Goal: Task Accomplishment & Management: Manage account settings

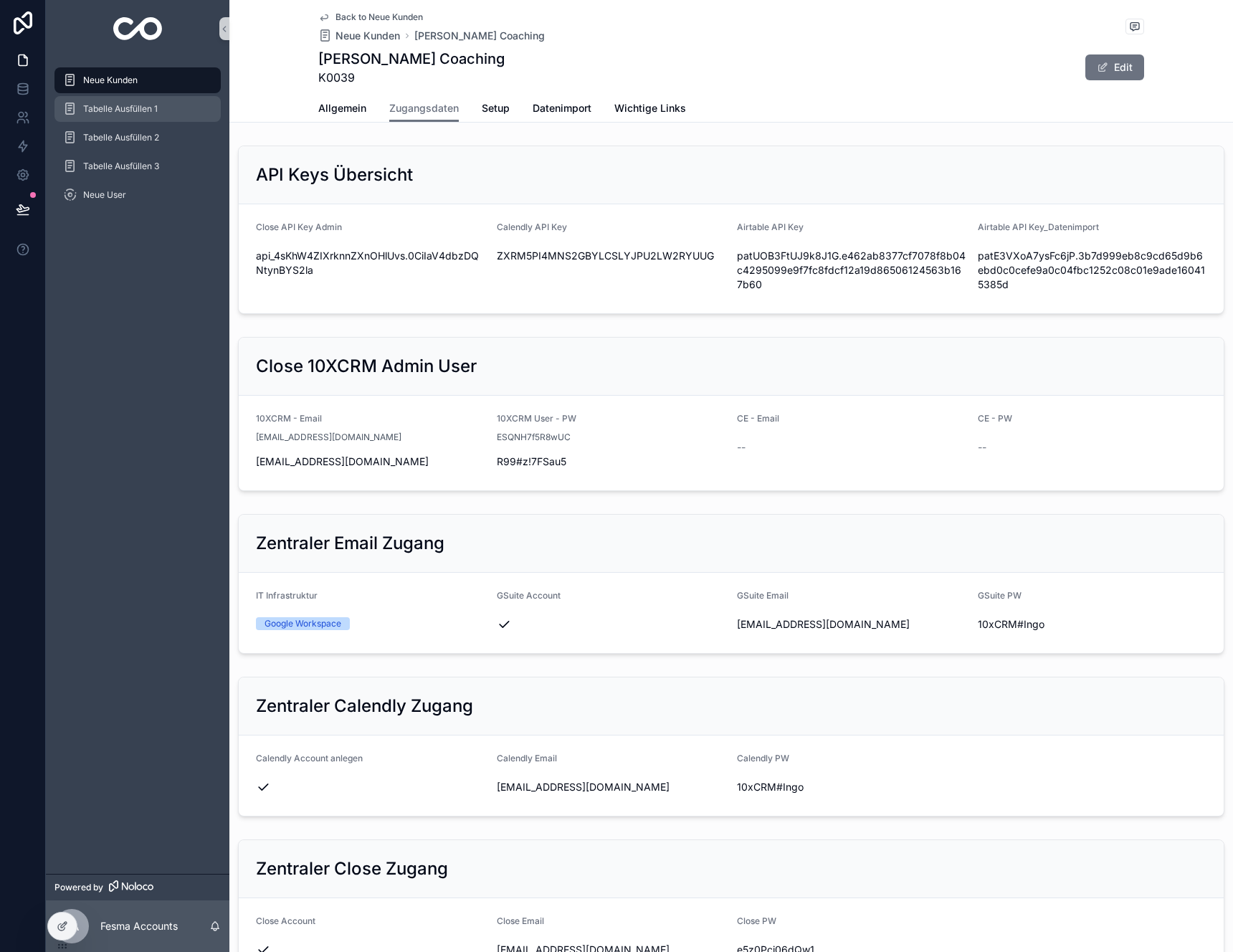
click at [120, 84] on span "Neue Kunden" at bounding box center [110, 79] width 54 height 11
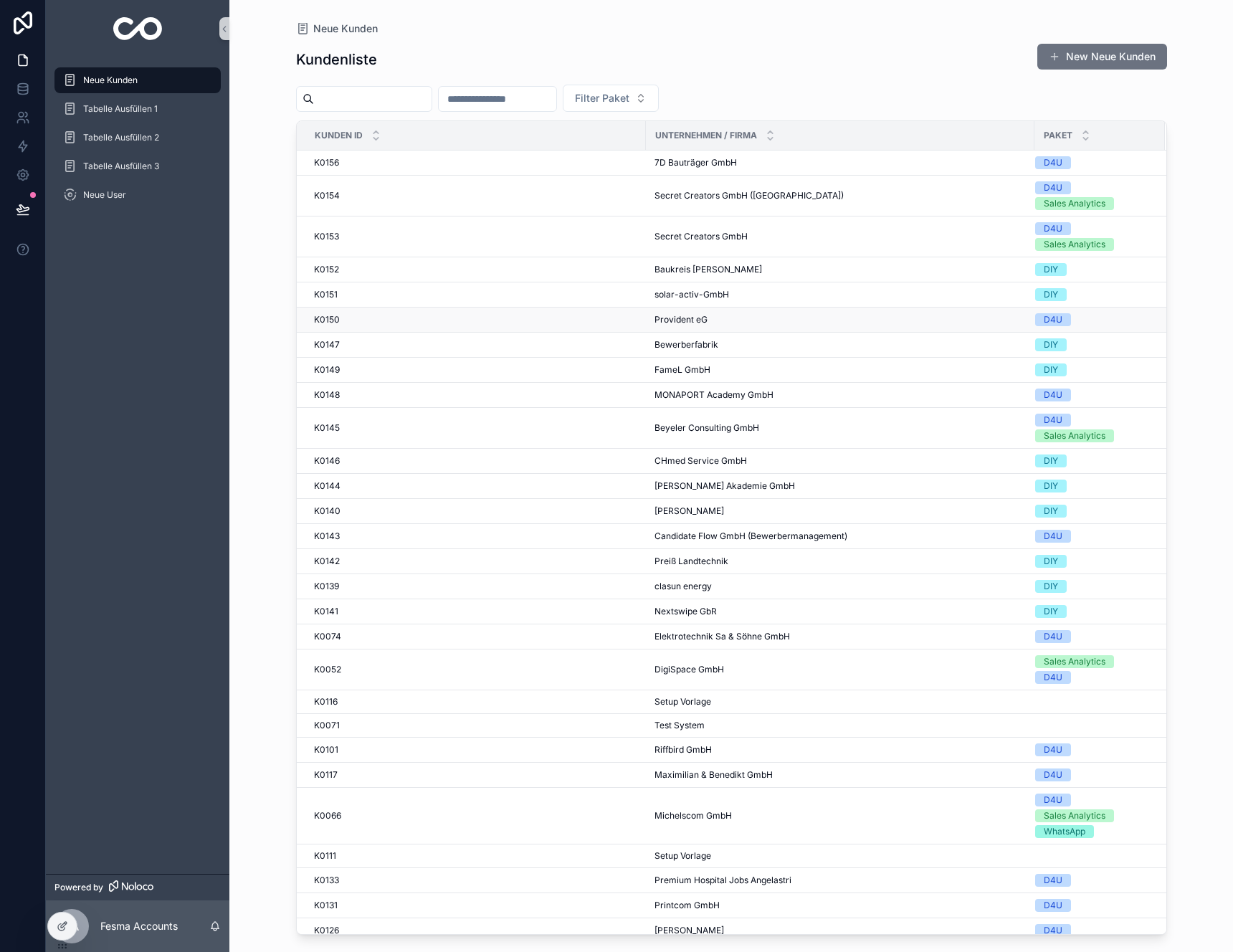
click at [489, 317] on div "K0150 K0150" at bounding box center [476, 319] width 323 height 11
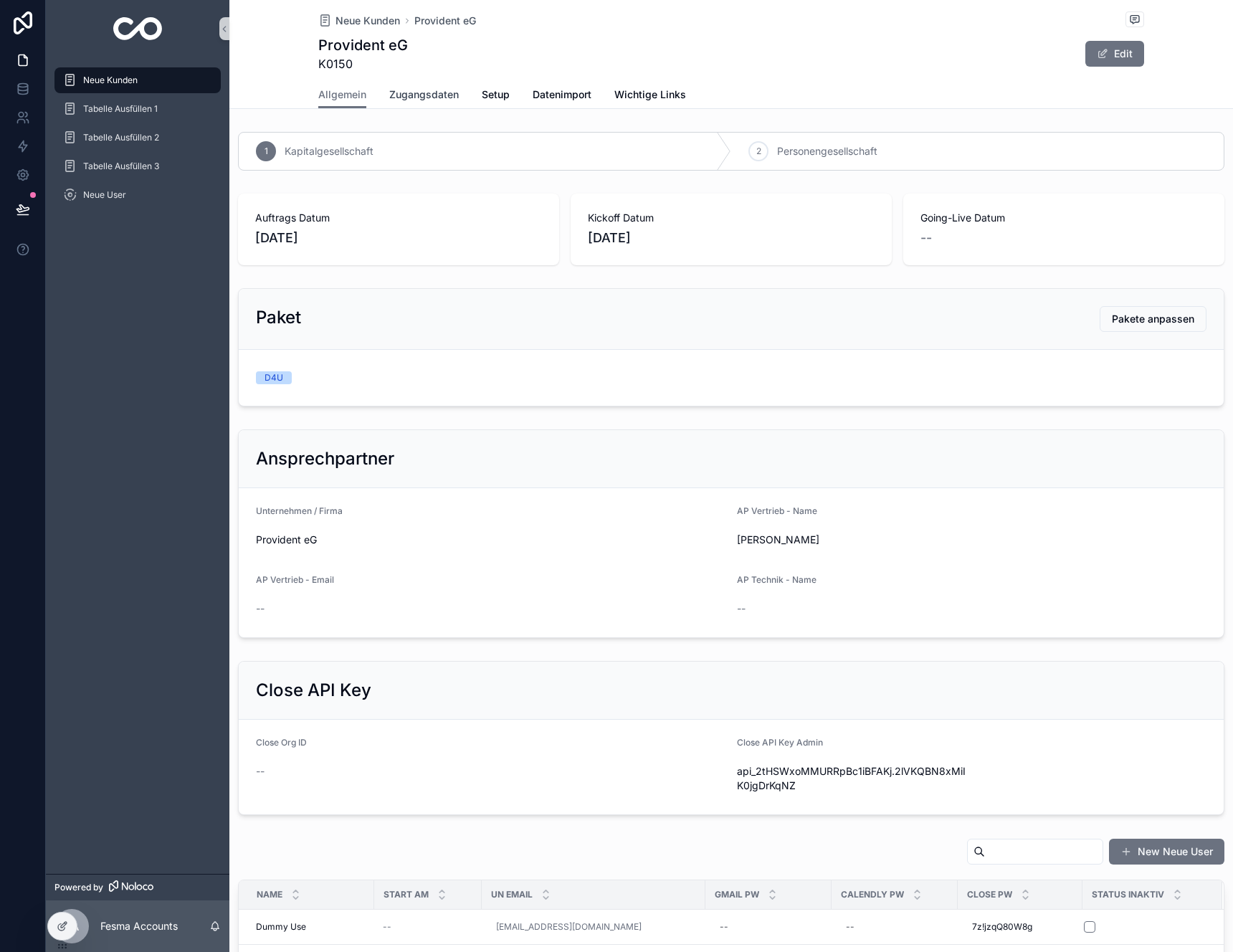
click at [406, 99] on span "Zugangsdaten" at bounding box center [424, 94] width 70 height 14
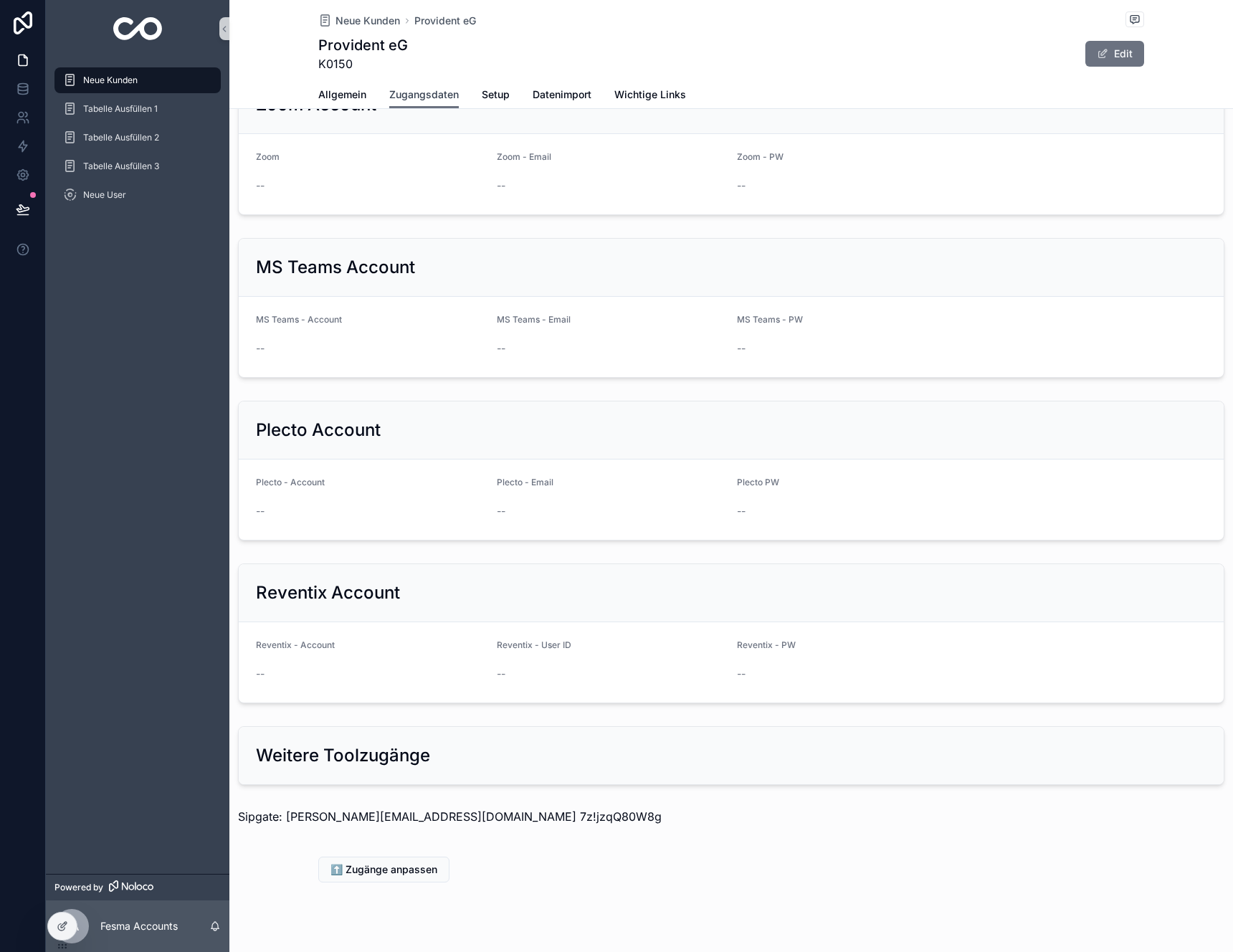
scroll to position [1104, 0]
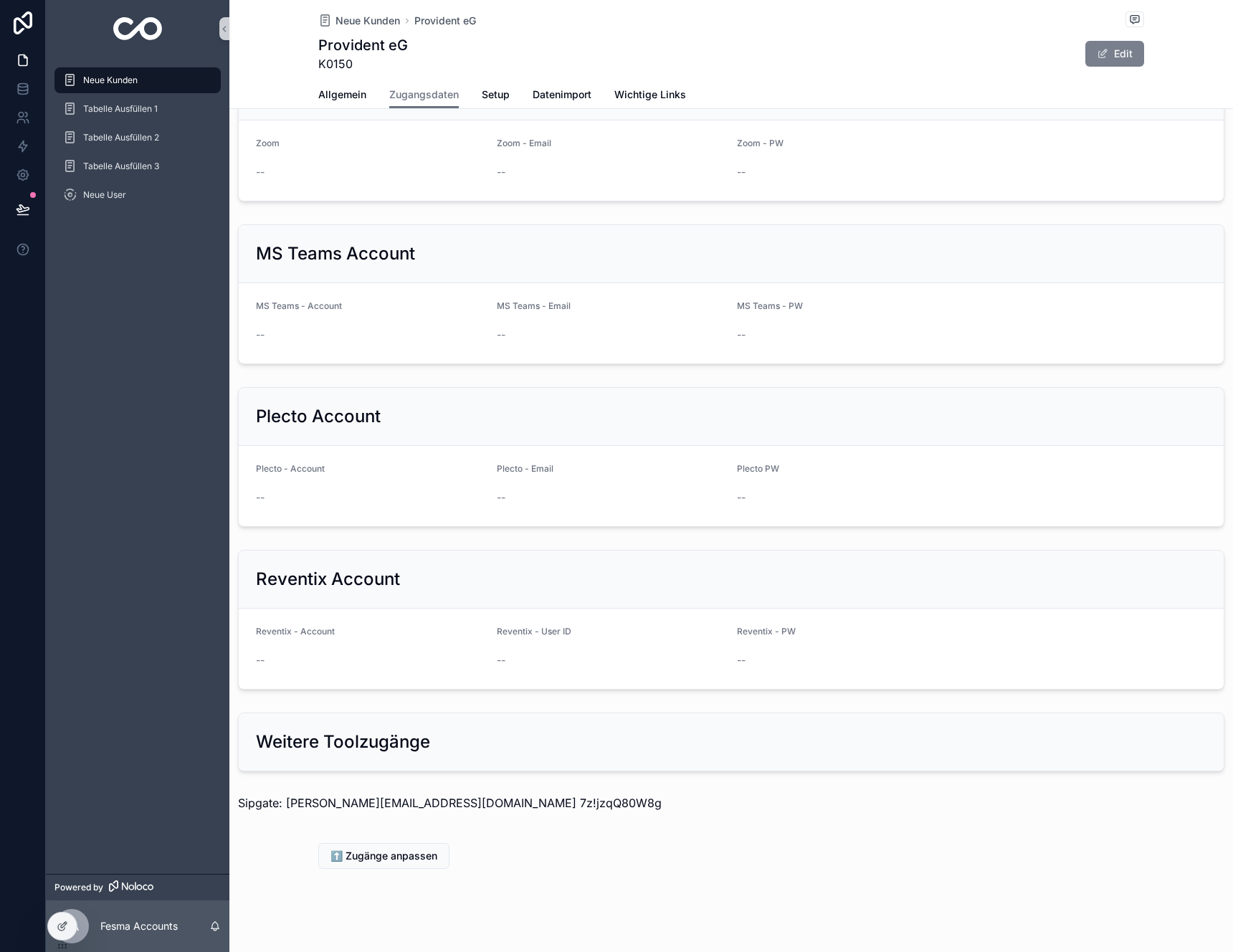
click at [1134, 58] on button "Edit" at bounding box center [1113, 54] width 58 height 26
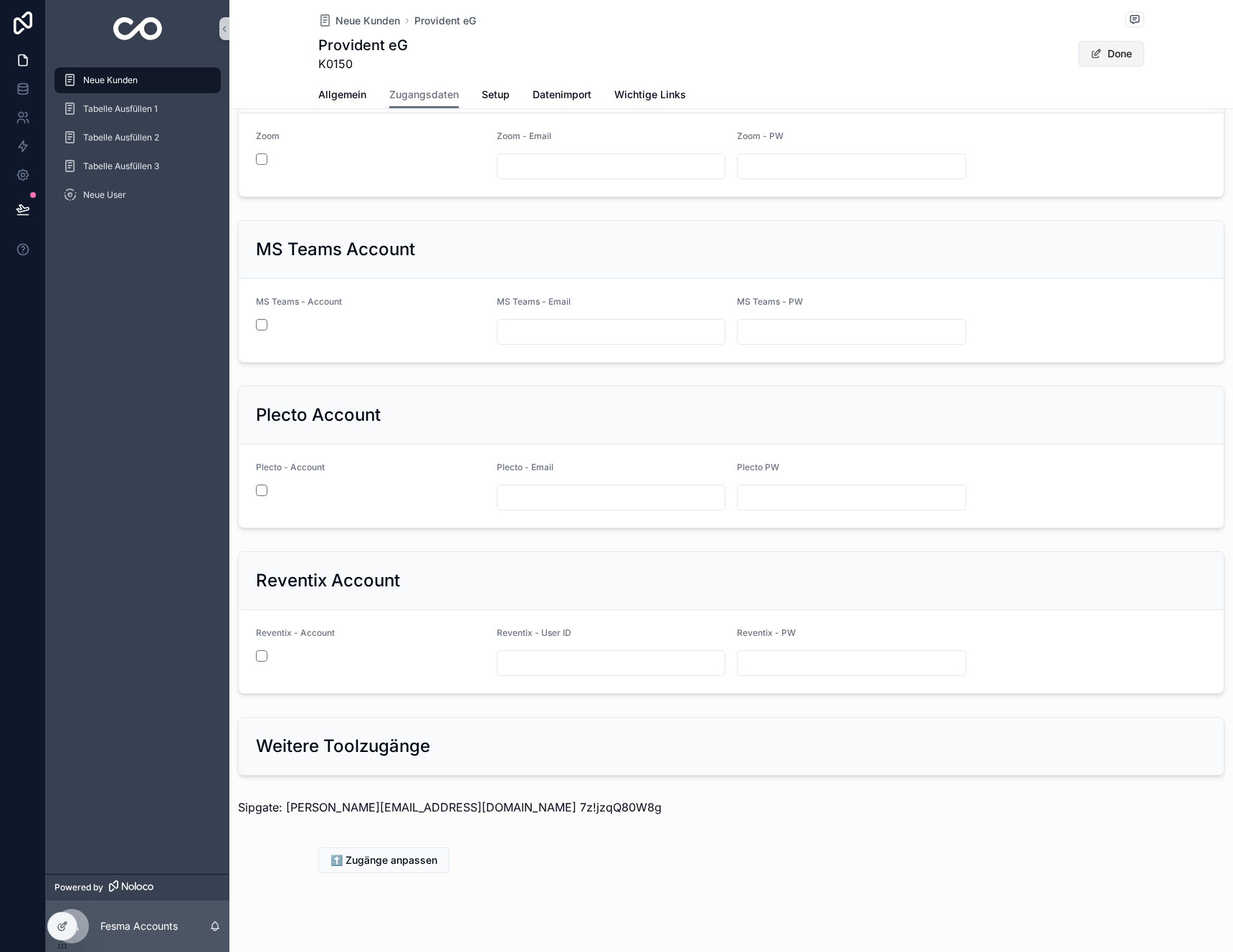
scroll to position [1108, 0]
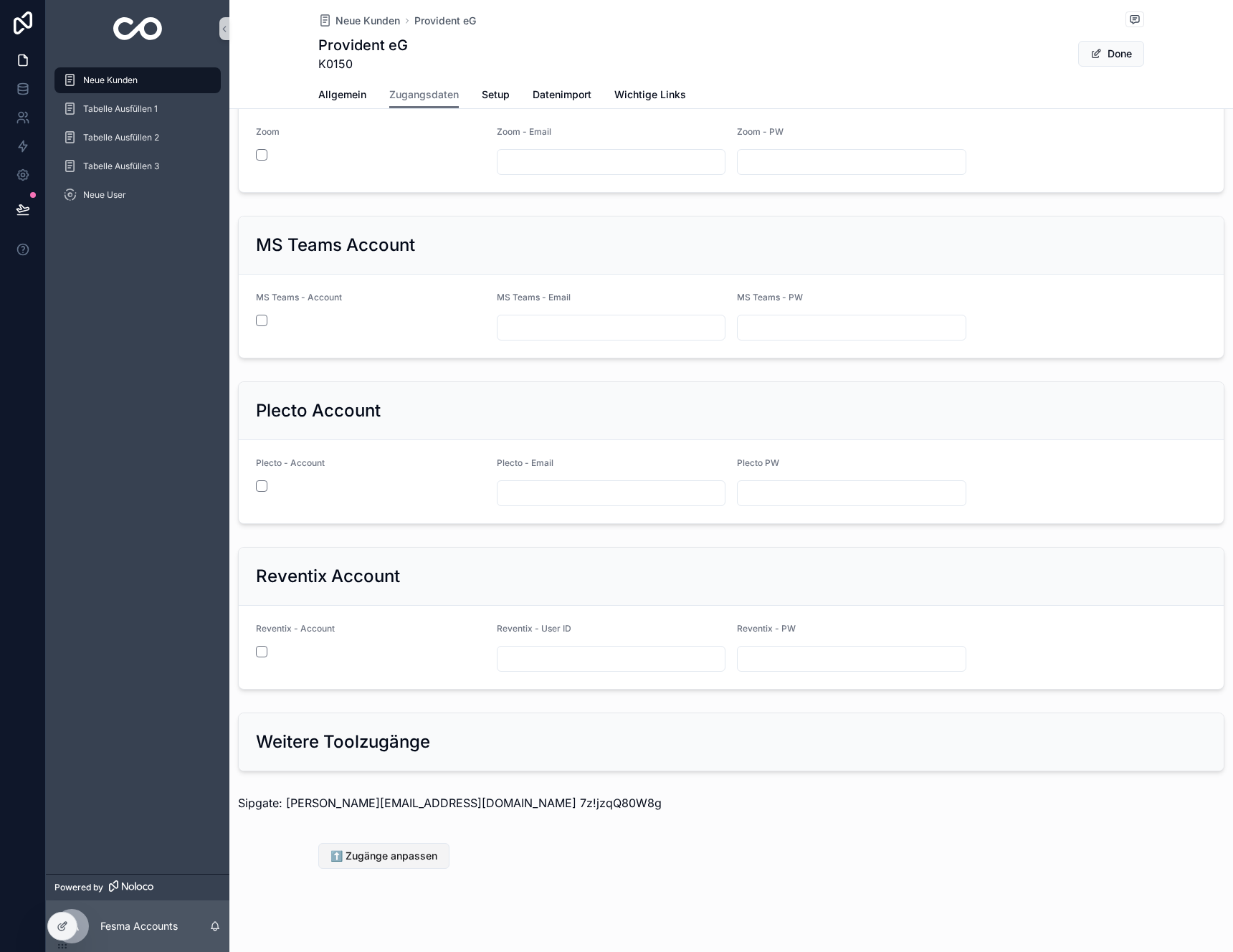
click at [379, 862] on span "⬆️ Zugänge anpassen" at bounding box center [384, 855] width 106 height 14
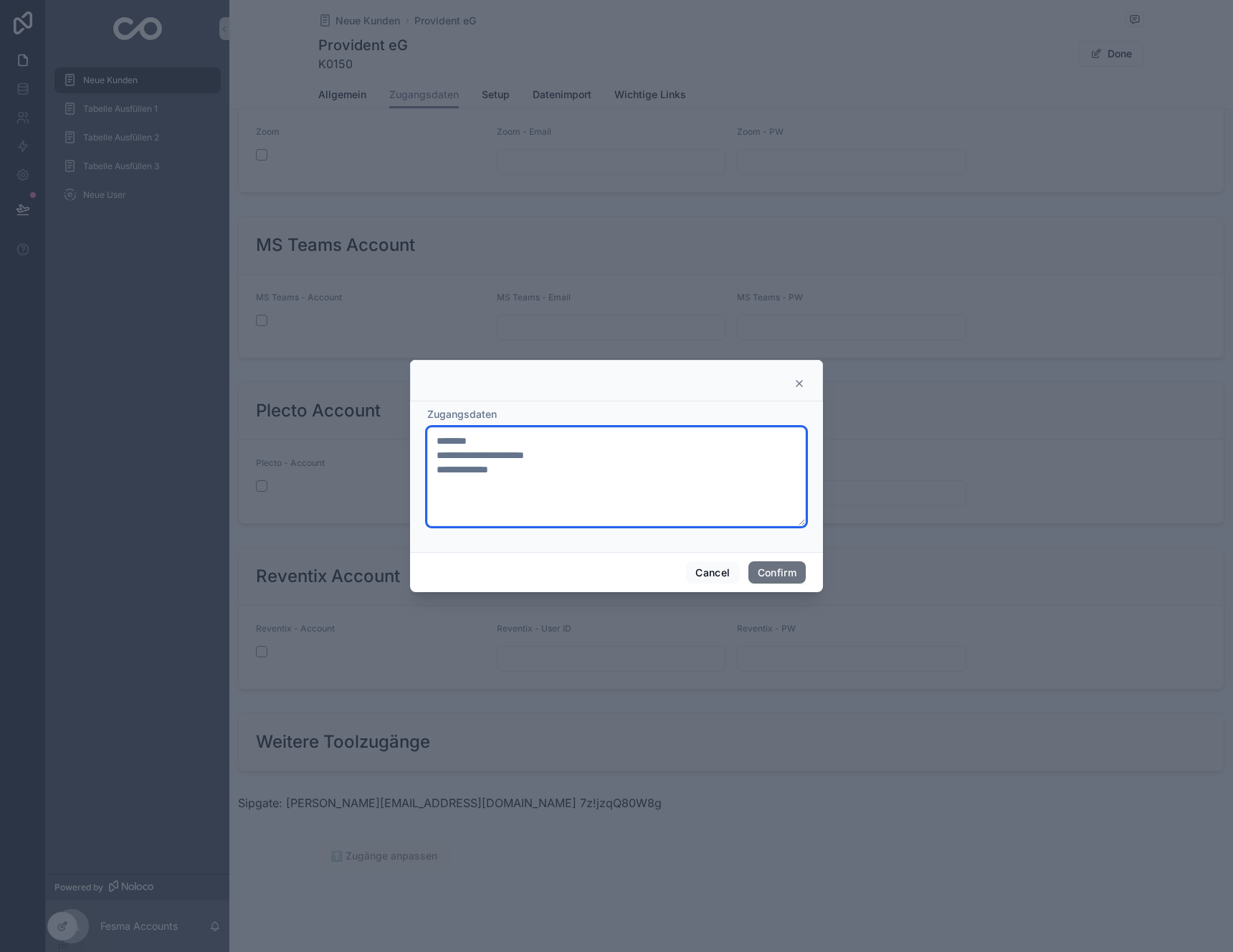
click at [565, 476] on textarea "**********" at bounding box center [616, 476] width 379 height 99
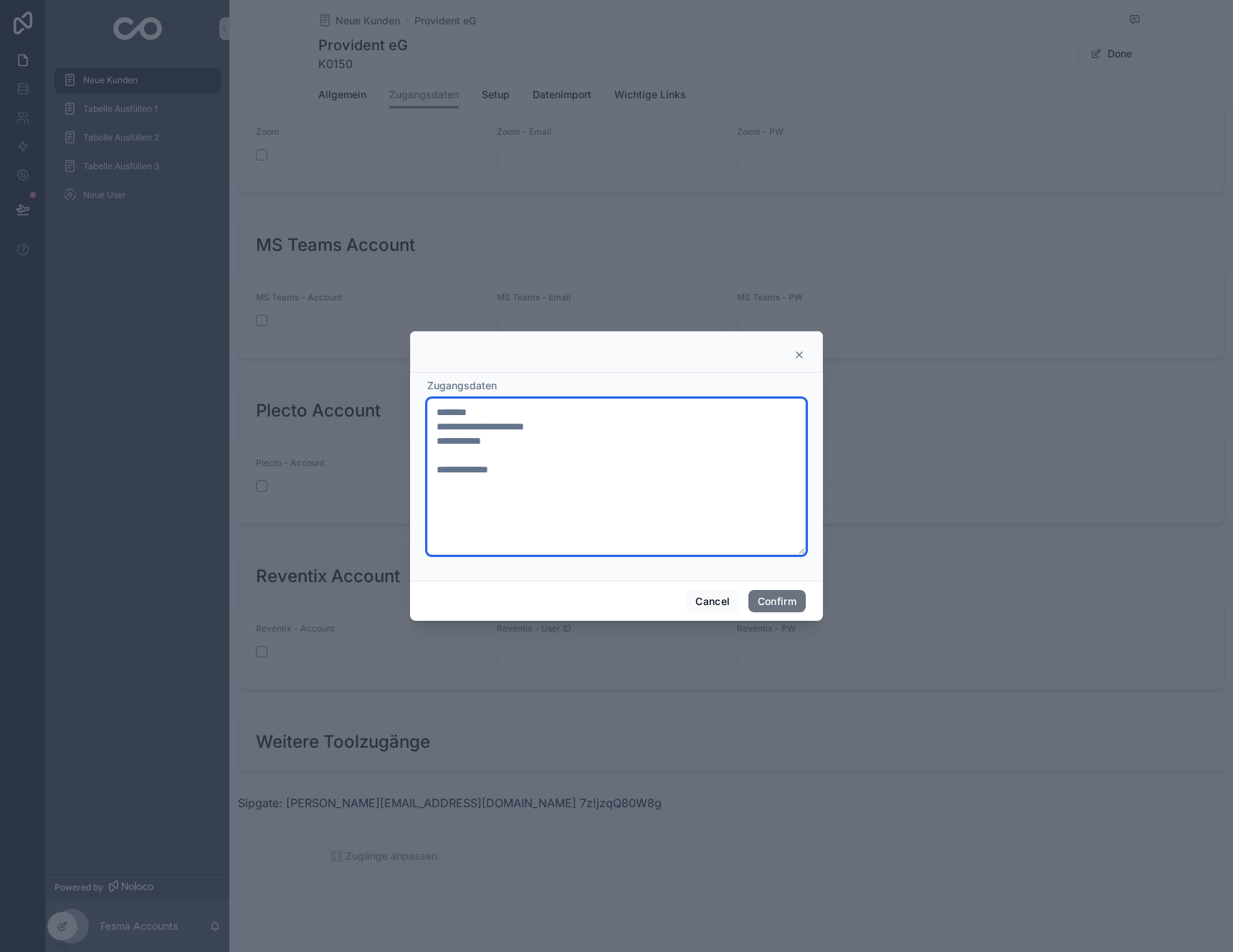
click at [462, 483] on textarea "**********" at bounding box center [616, 476] width 379 height 156
paste textarea "**********"
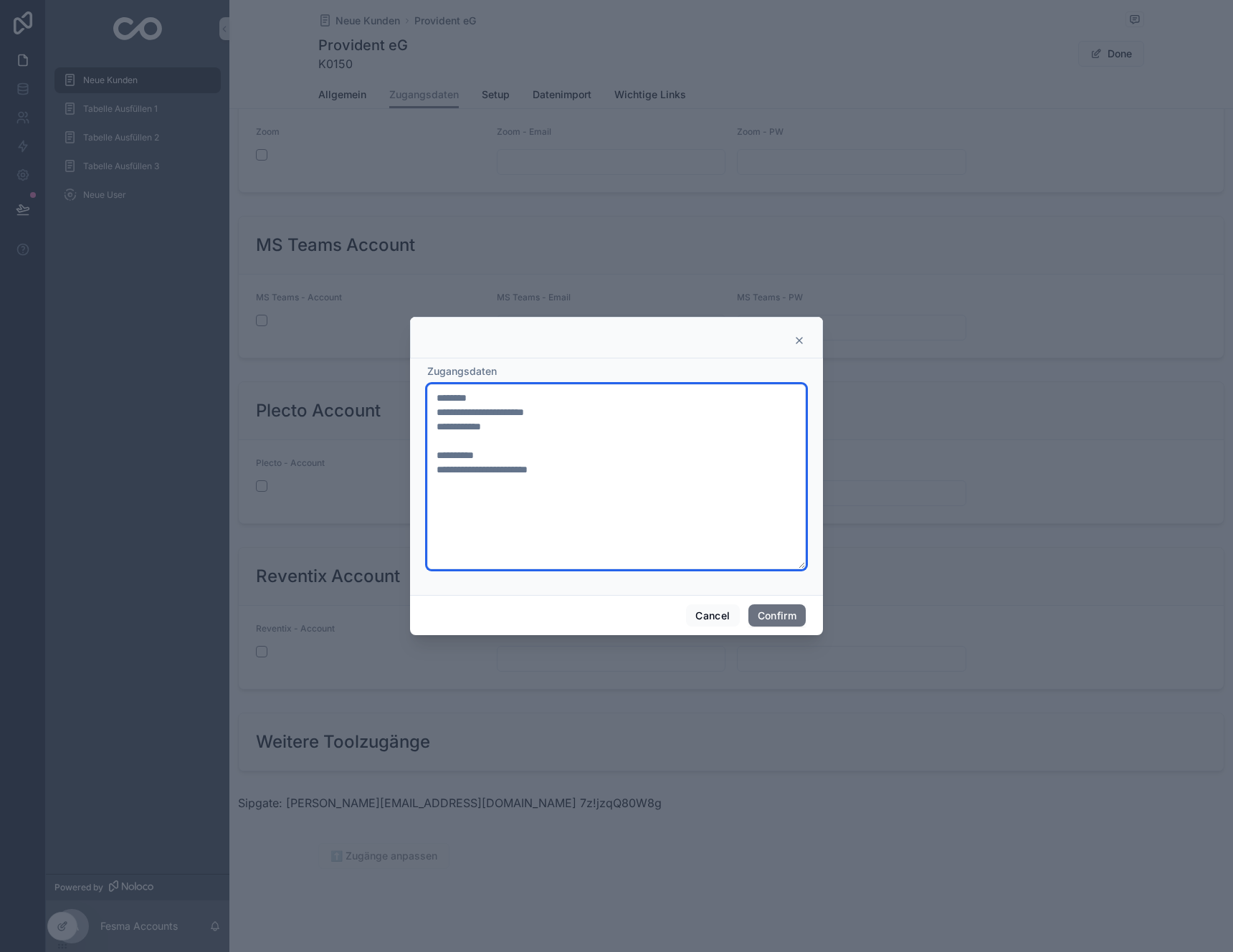
paste textarea "**********"
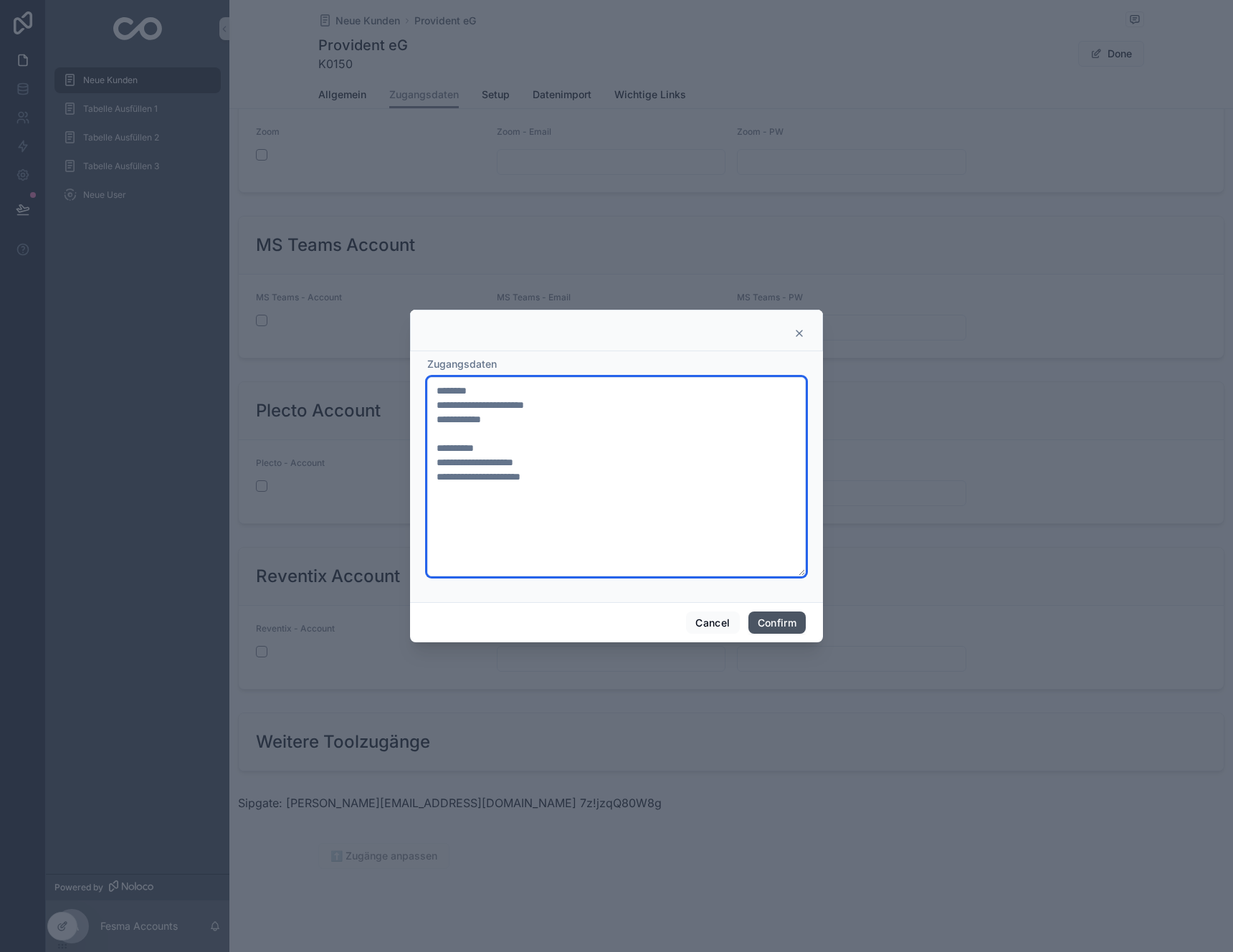
type textarea "**********"
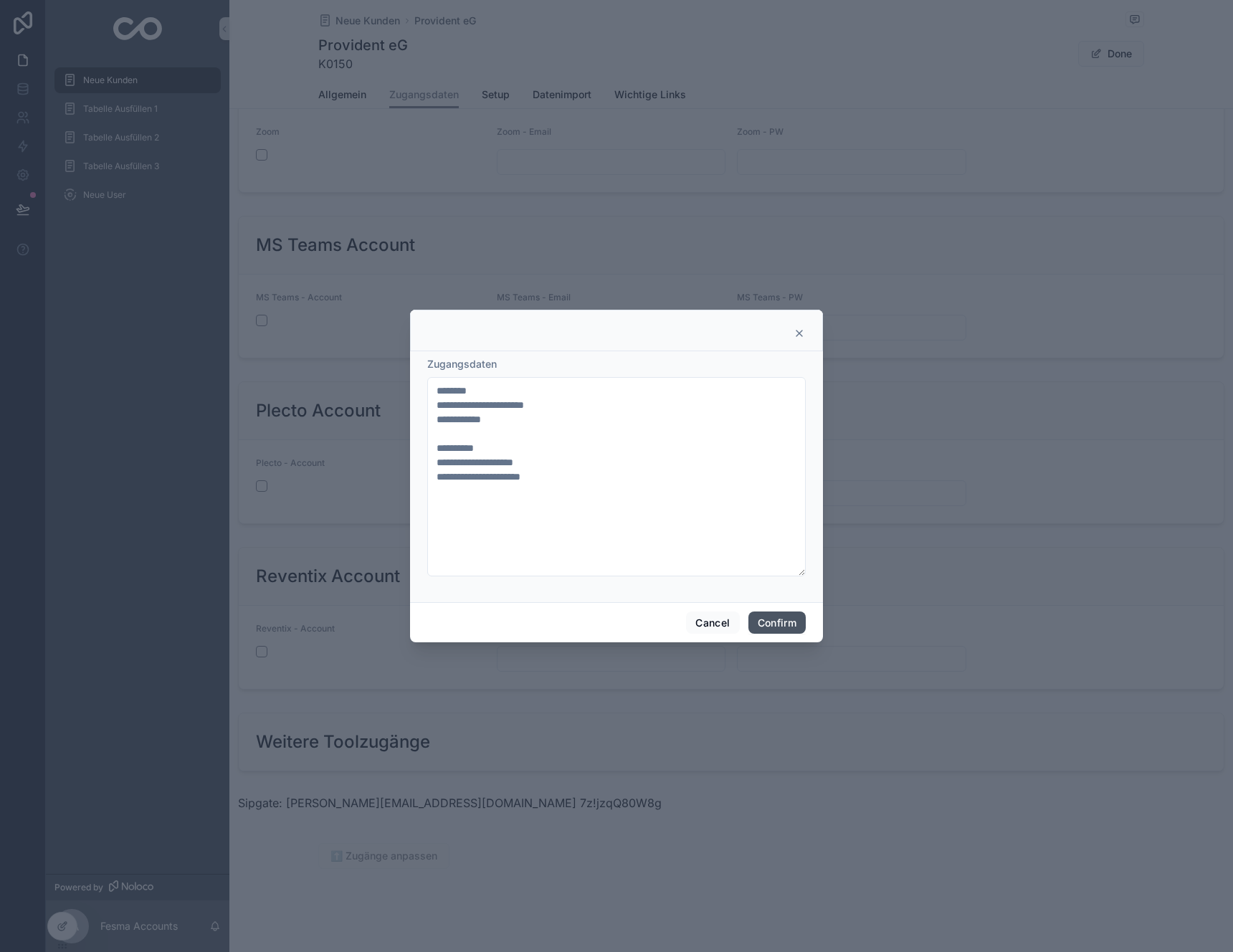
click at [779, 624] on button "Confirm" at bounding box center [777, 623] width 58 height 23
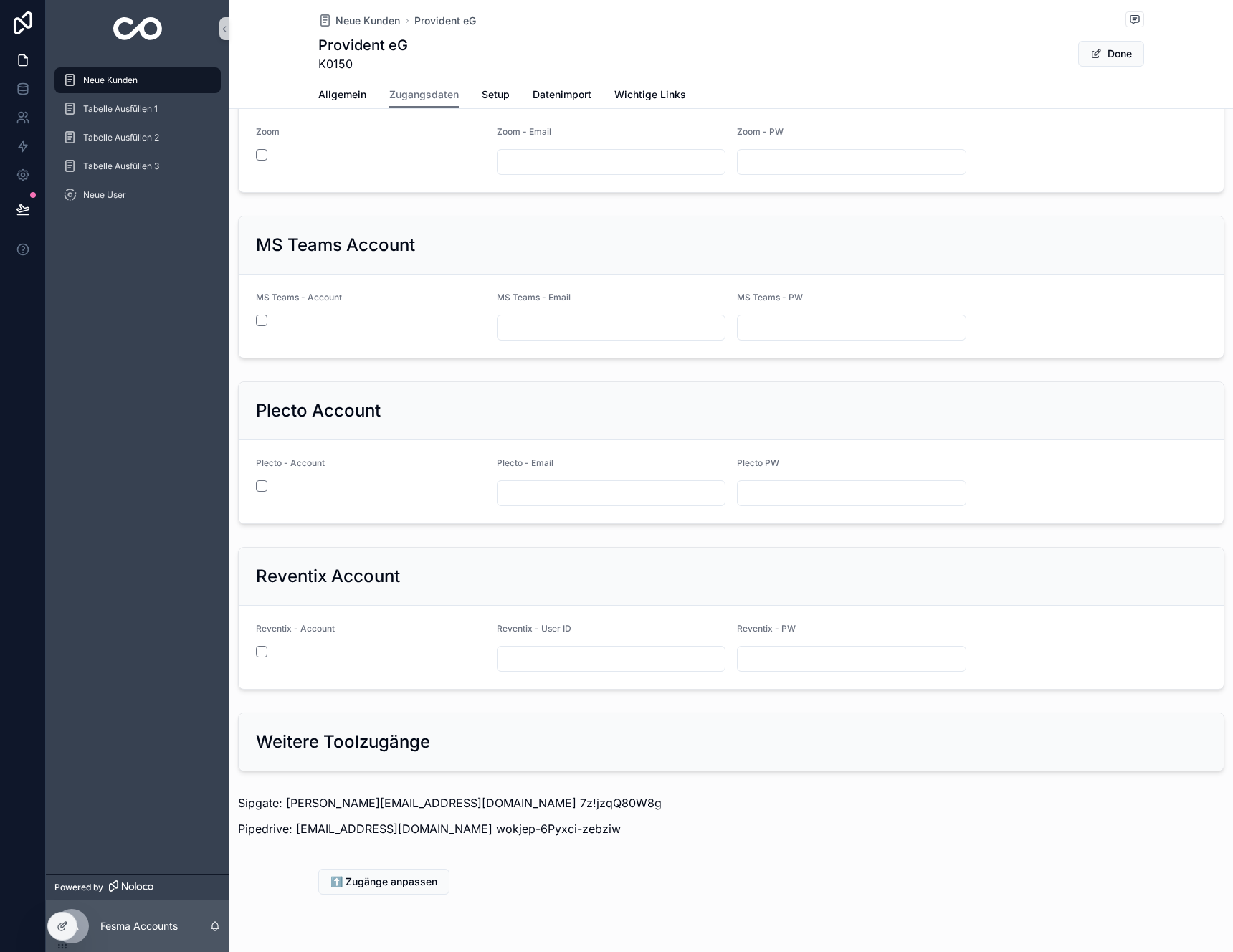
click at [124, 87] on div "Neue Kunden" at bounding box center [137, 80] width 149 height 23
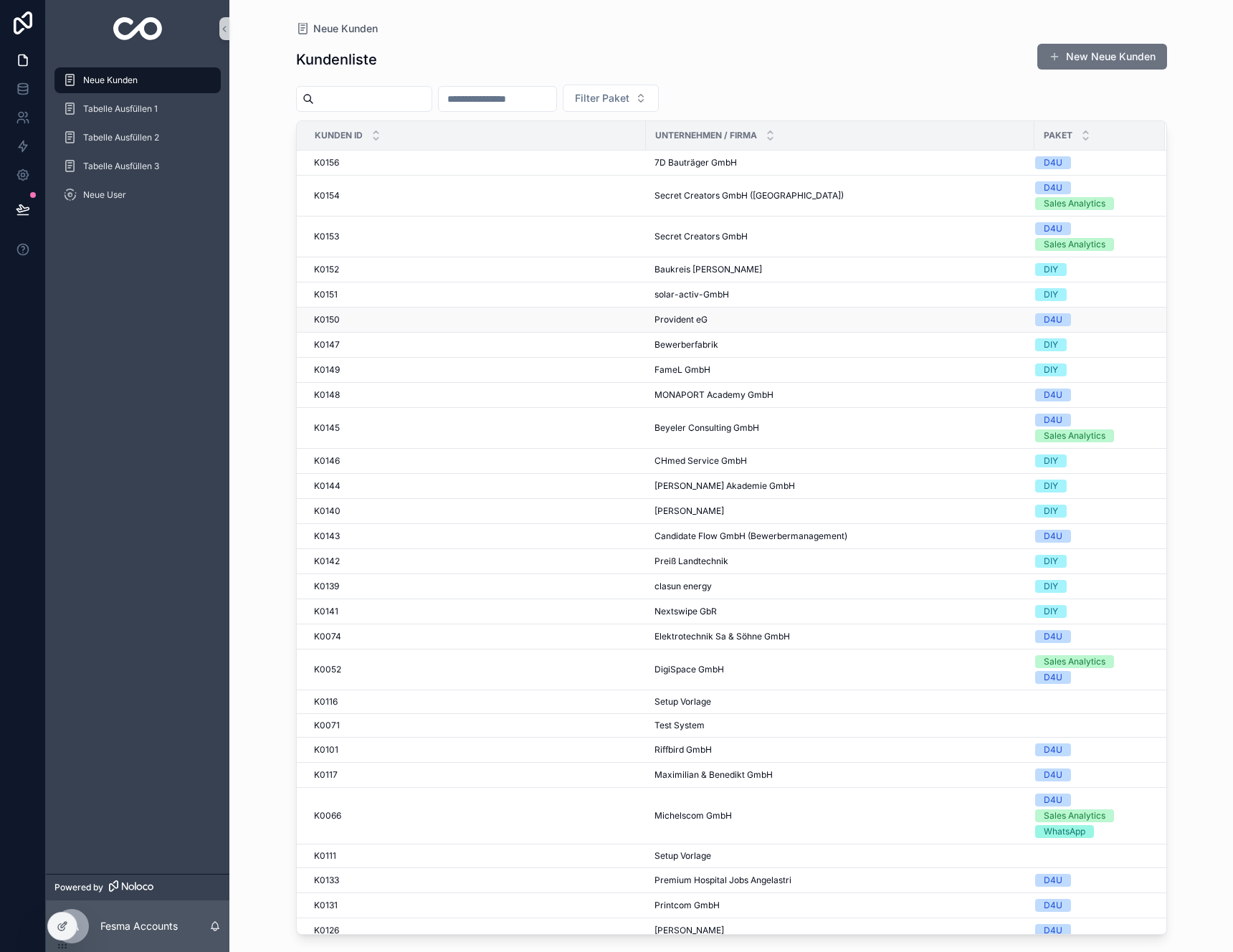
click at [519, 312] on td "K0150 K0150" at bounding box center [471, 319] width 349 height 25
click at [491, 318] on div "K0150 K0150" at bounding box center [476, 319] width 323 height 11
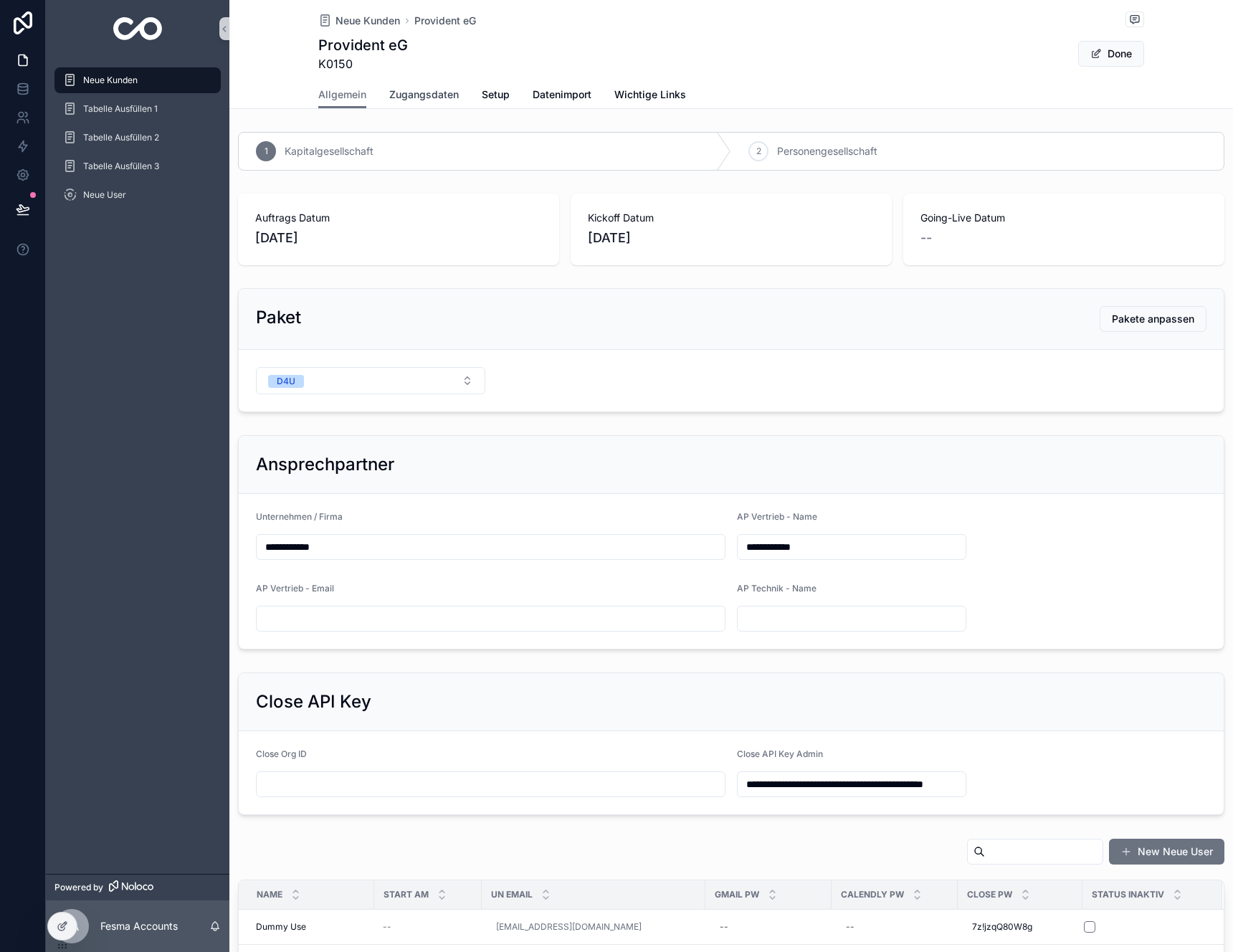
click at [421, 94] on span "Zugangsdaten" at bounding box center [424, 94] width 70 height 14
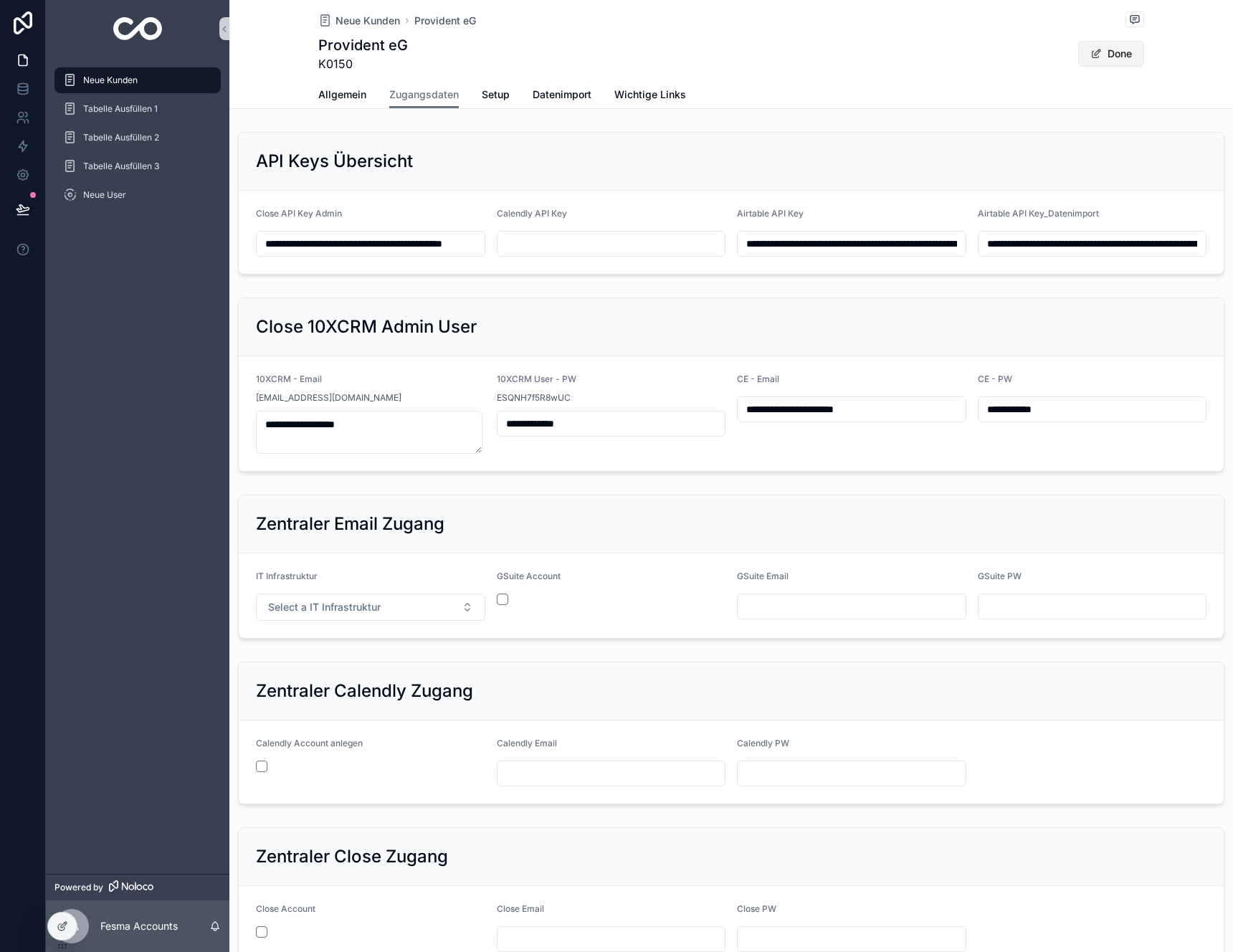
click at [1110, 42] on button "Done" at bounding box center [1111, 54] width 66 height 26
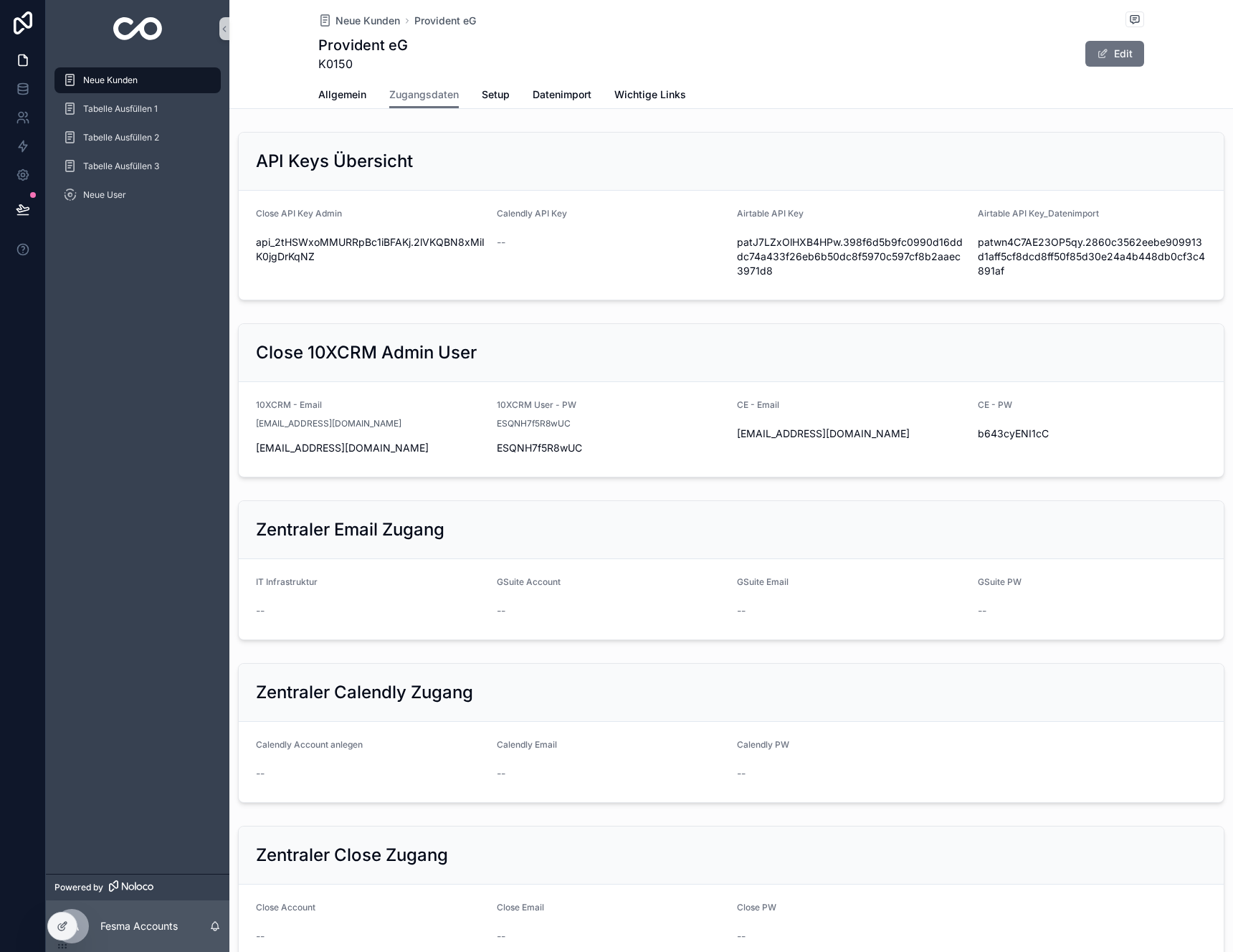
drag, startPoint x: 384, startPoint y: 455, endPoint x: 240, endPoint y: 453, distance: 144.0
click at [240, 454] on form "10XCRM - Email [EMAIL_ADDRESS][DOMAIN_NAME] [EMAIL_ADDRESS][DOMAIN_NAME] 10XCRM…" at bounding box center [730, 429] width 984 height 94
click at [819, 446] on div "CE - Email [EMAIL_ADDRESS][DOMAIN_NAME]" at bounding box center [851, 428] width 229 height 60
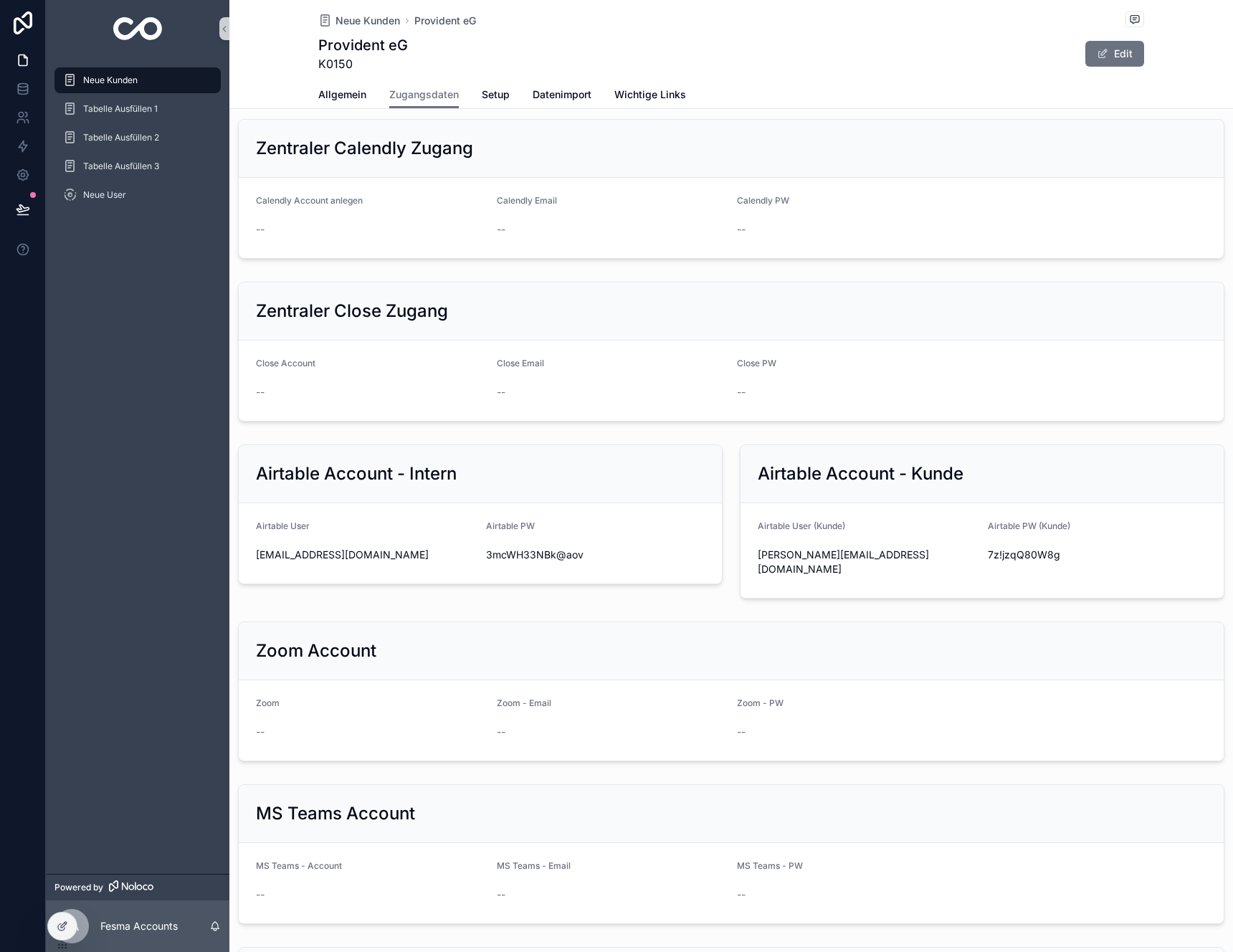
scroll to position [1129, 0]
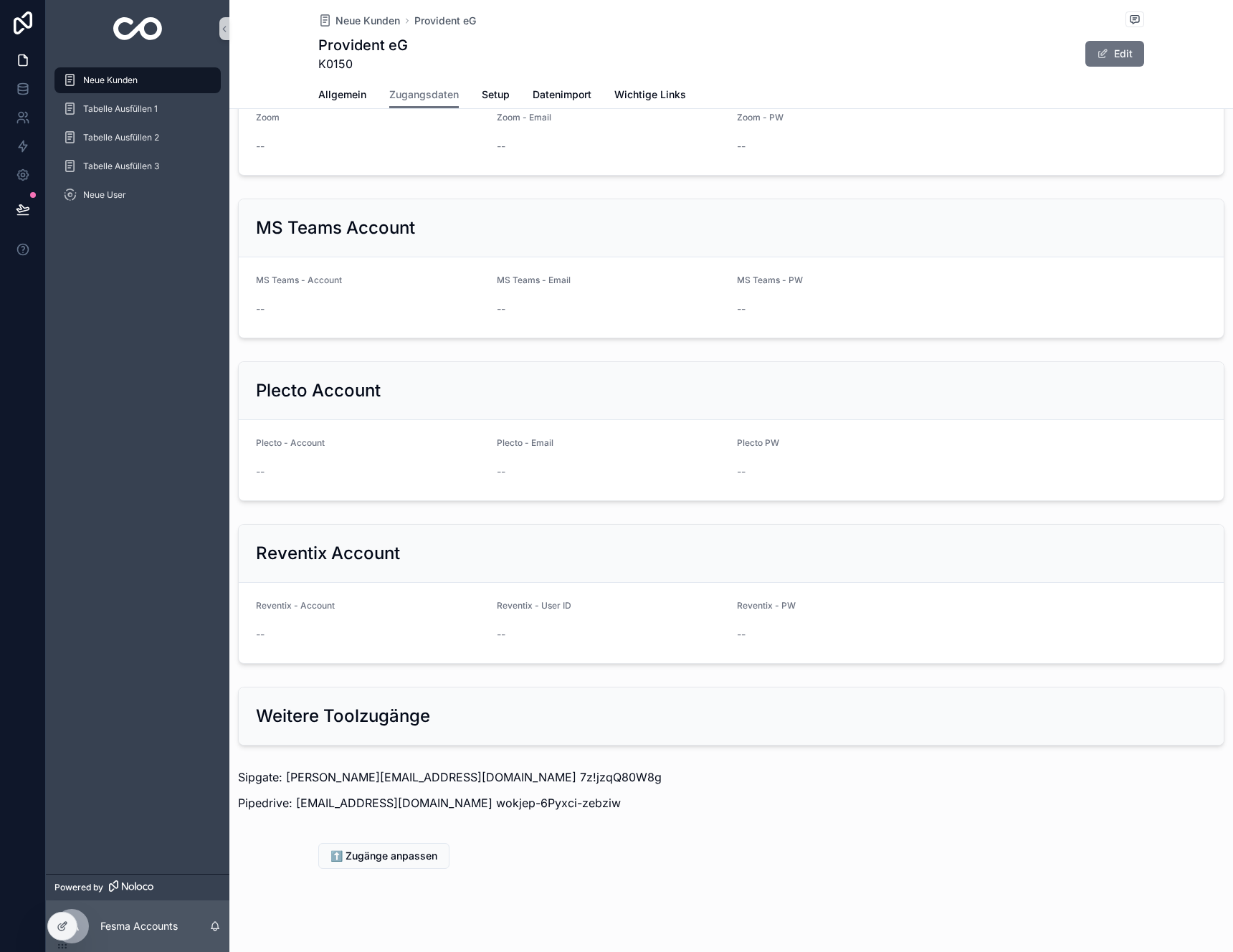
click at [509, 798] on div "Sipgate: [PERSON_NAME][EMAIL_ADDRESS][DOMAIN_NAME] 7z!jzqQ80W8g Pipedrive: [EMA…" at bounding box center [731, 794] width 1004 height 63
drag, startPoint x: 423, startPoint y: 791, endPoint x: 296, endPoint y: 791, distance: 127.0
click at [296, 794] on p "Pipedrive: [EMAIL_ADDRESS][DOMAIN_NAME] wokjep-6Pyxci-zebziw" at bounding box center [731, 803] width 986 height 17
copy p "[EMAIL_ADDRESS][DOMAIN_NAME]"
drag, startPoint x: 549, startPoint y: 788, endPoint x: 432, endPoint y: 791, distance: 117.0
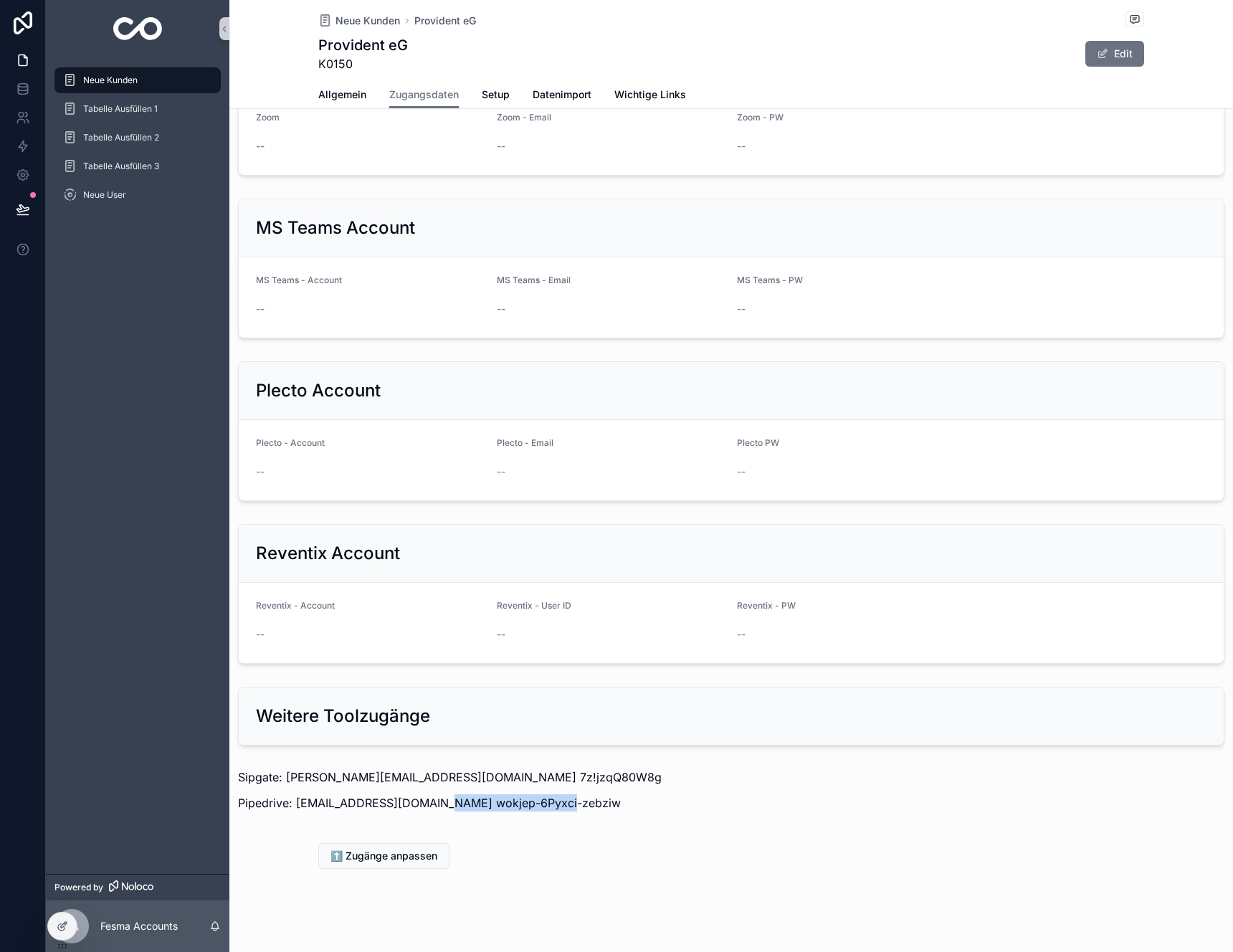
click at [432, 794] on p "Pipedrive: [EMAIL_ADDRESS][DOMAIN_NAME] wokjep-6Pyxci-zebziw" at bounding box center [731, 803] width 986 height 17
click at [431, 794] on p "Pipedrive: [EMAIL_ADDRESS][DOMAIN_NAME] wokjep-6Pyxci-zebziw" at bounding box center [731, 803] width 986 height 17
click at [526, 794] on p "Pipedrive: [EMAIL_ADDRESS][DOMAIN_NAME] wokjep-6Pyxci-zebziw" at bounding box center [731, 803] width 986 height 17
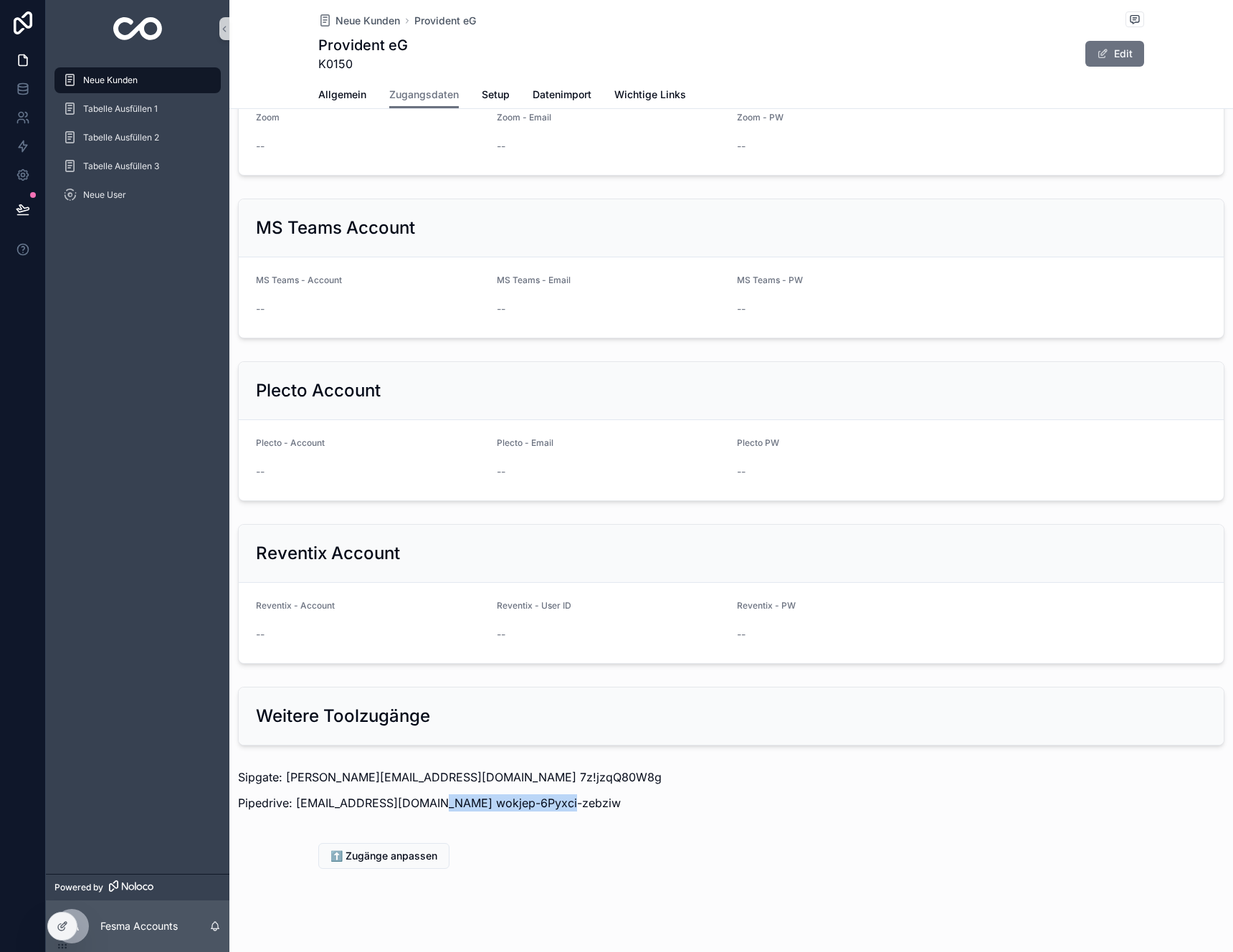
drag, startPoint x: 547, startPoint y: 791, endPoint x: 430, endPoint y: 790, distance: 117.0
click at [430, 794] on p "Pipedrive: [EMAIL_ADDRESS][DOMAIN_NAME] wokjep-6Pyxci-zebziw" at bounding box center [731, 803] width 986 height 17
copy p "wokjep-6Pyxci-zebziw"
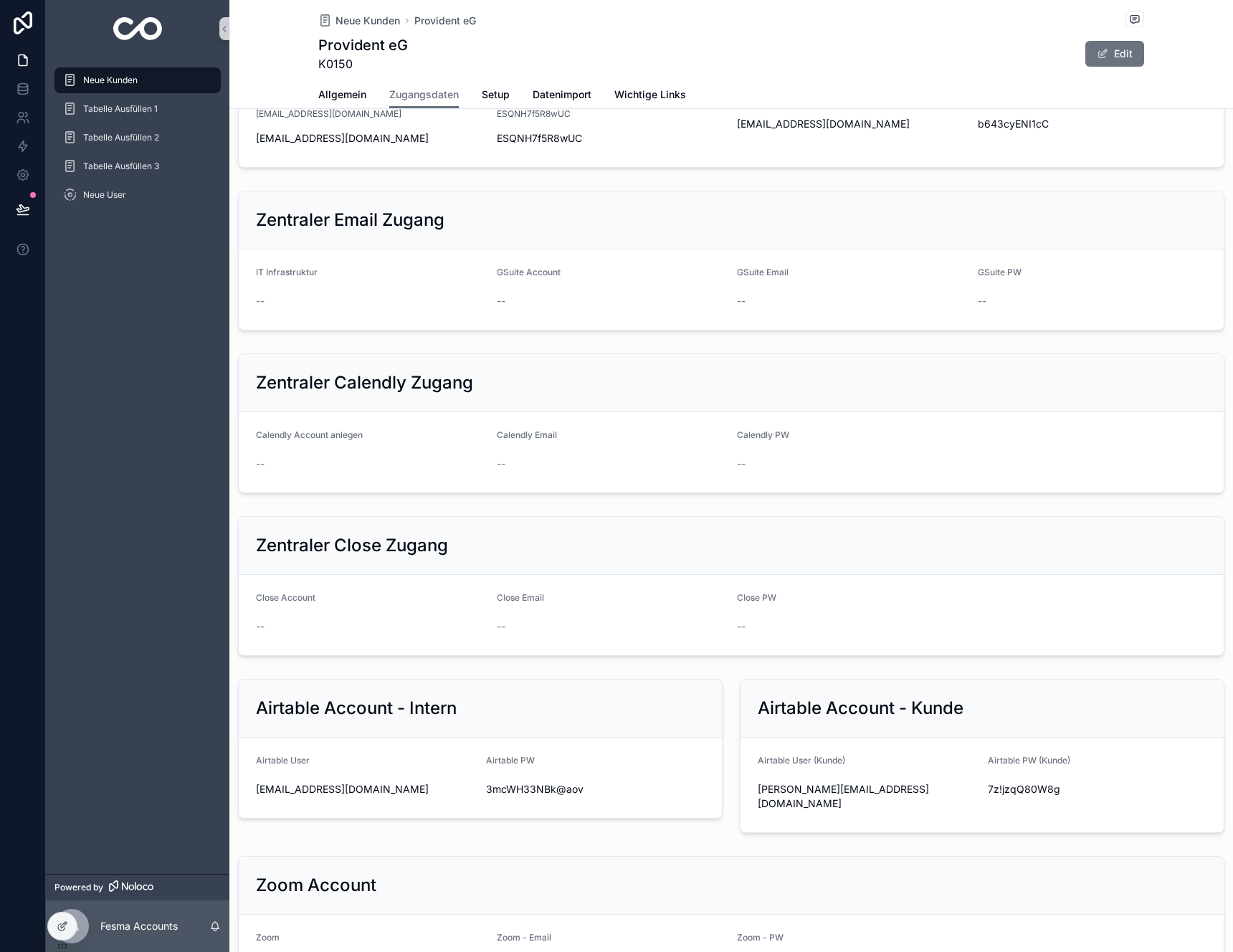
scroll to position [0, 0]
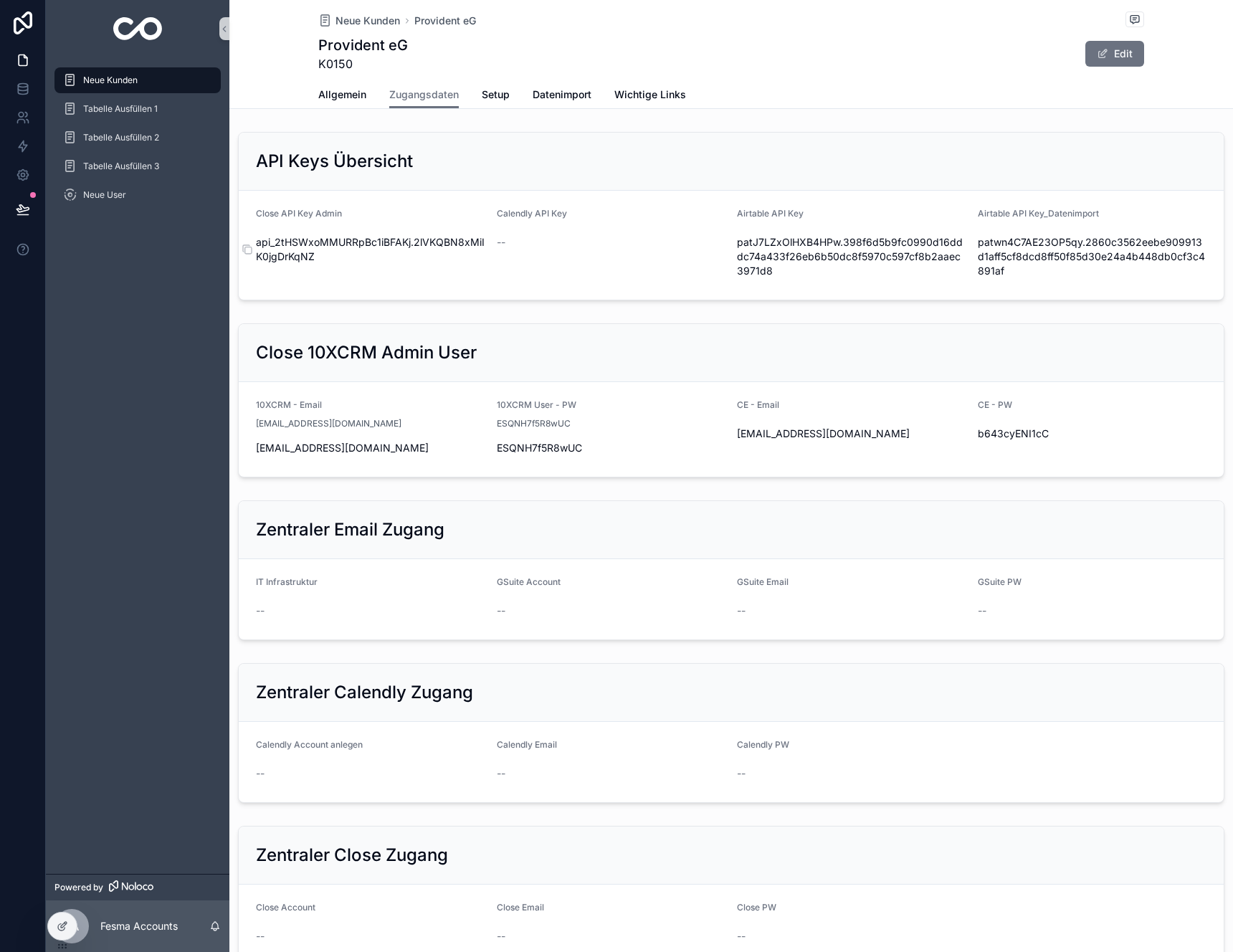
click at [347, 239] on span "api_2tHSWxoMMURRpBc1iBFAKj.2lVKQBN8xMiIK0jgDrKqNZ" at bounding box center [370, 249] width 229 height 29
copy div "api_2tHSWxoMMURRpBc1iBFAKj.2lVKQBN8xMiIK0jgDrKqNZ"
